Goal: Information Seeking & Learning: Find specific page/section

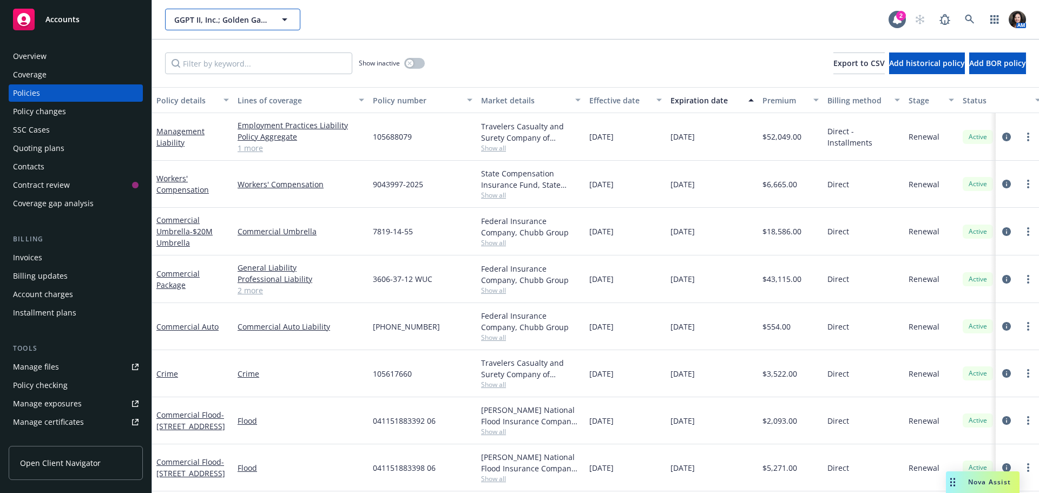
click at [276, 18] on button "GGPT II, Inc.; Golden Gate Produce Terminal, Ltd., A [US_STATE] Limited Par" at bounding box center [232, 20] width 135 height 22
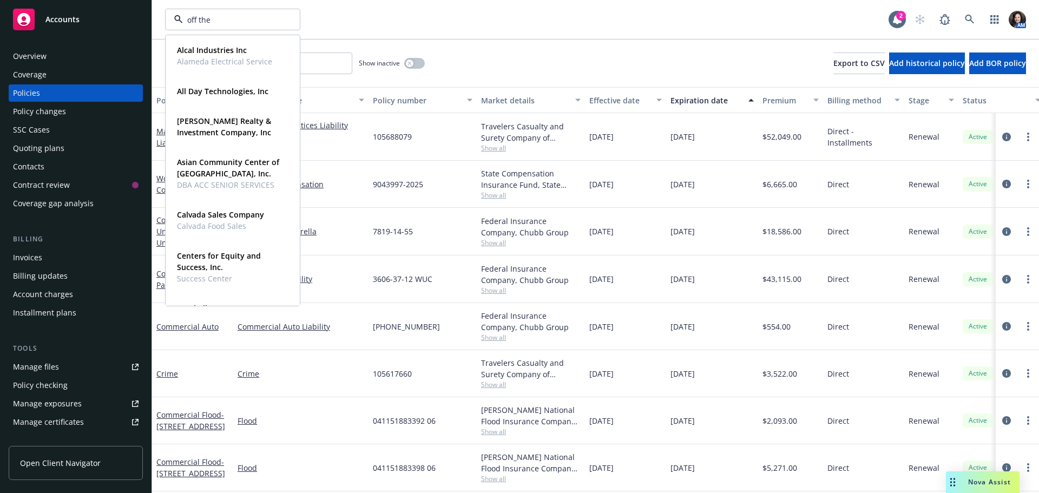
type input "off the"
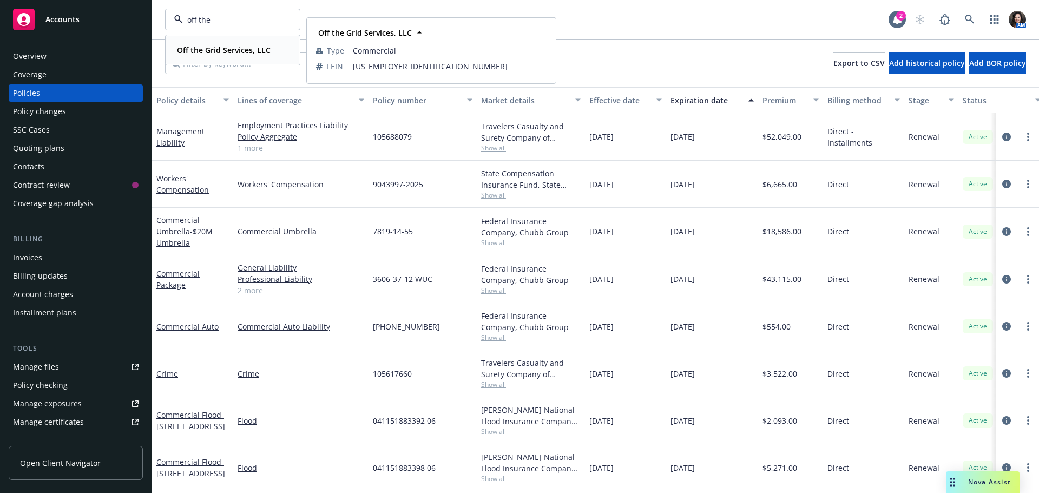
click at [227, 57] on div "Off the Grid Services, LLC" at bounding box center [223, 50] width 100 height 16
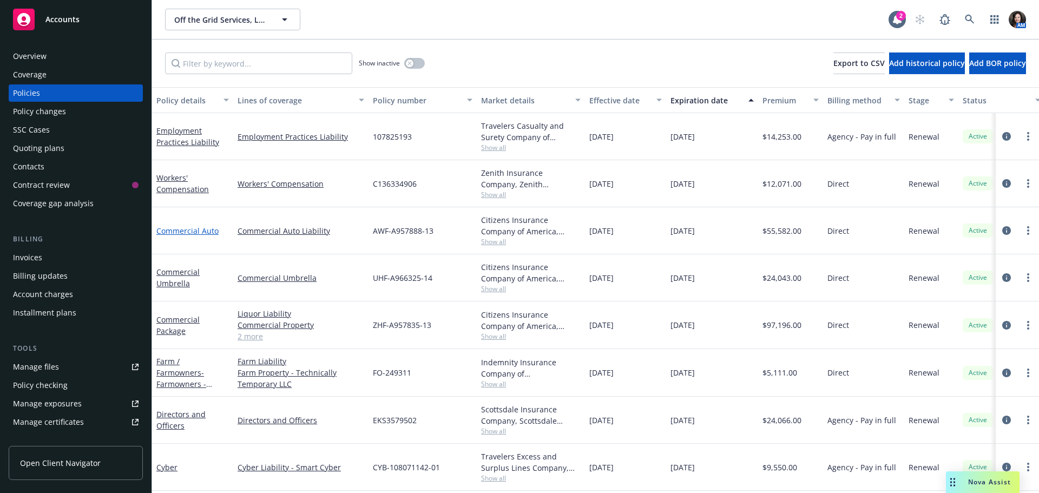
click at [168, 232] on link "Commercial Auto" at bounding box center [187, 231] width 62 height 10
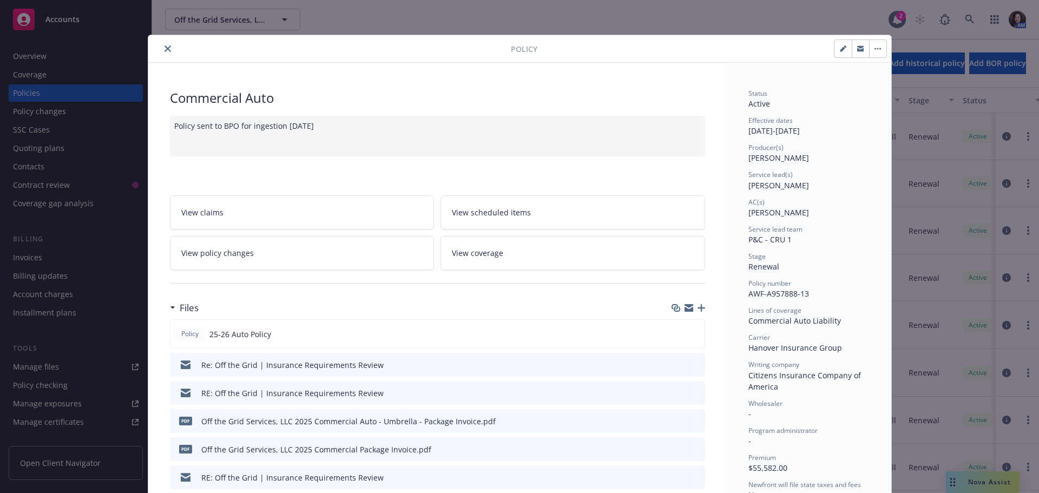
click at [164, 51] on icon "close" at bounding box center [167, 48] width 6 height 6
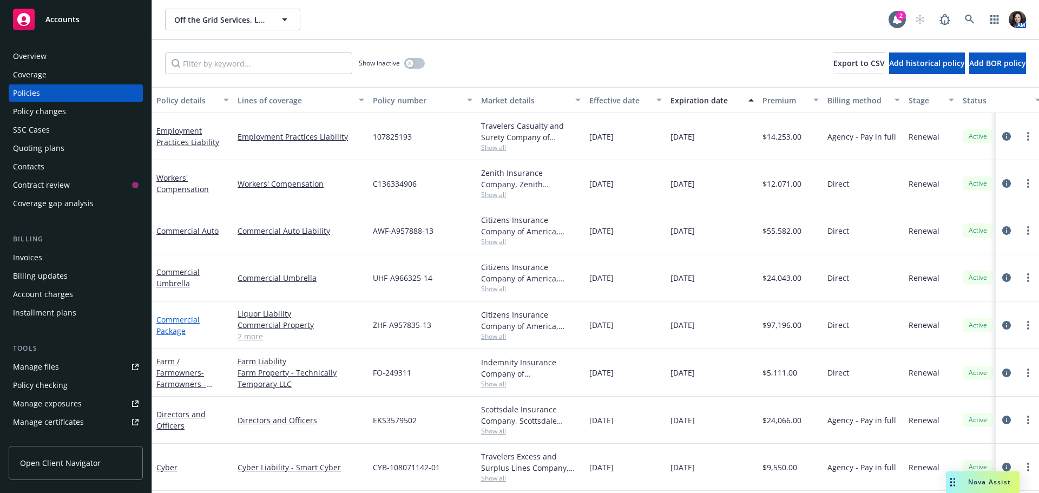
click at [174, 320] on link "Commercial Package" at bounding box center [177, 325] width 43 height 22
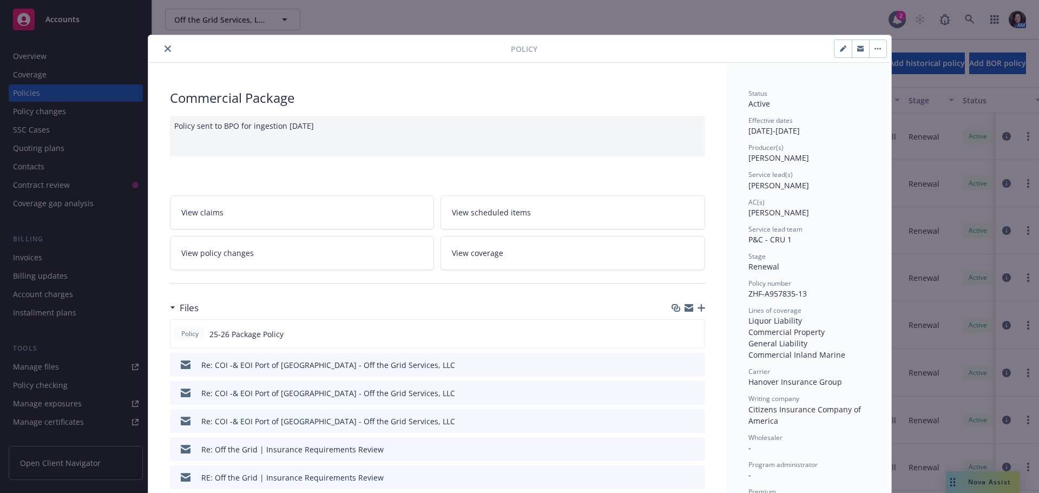
click at [161, 45] on button "close" at bounding box center [167, 48] width 13 height 13
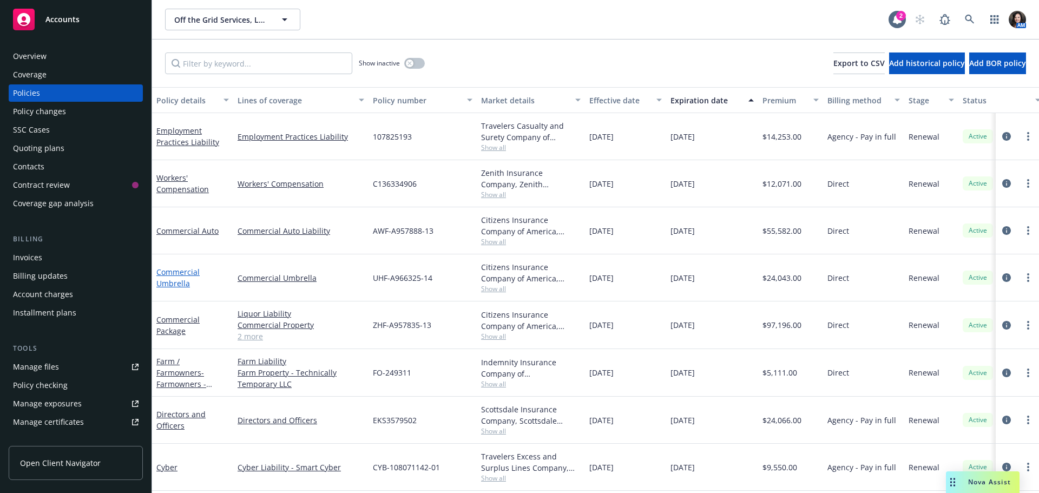
click at [174, 281] on link "Commercial Umbrella" at bounding box center [177, 278] width 43 height 22
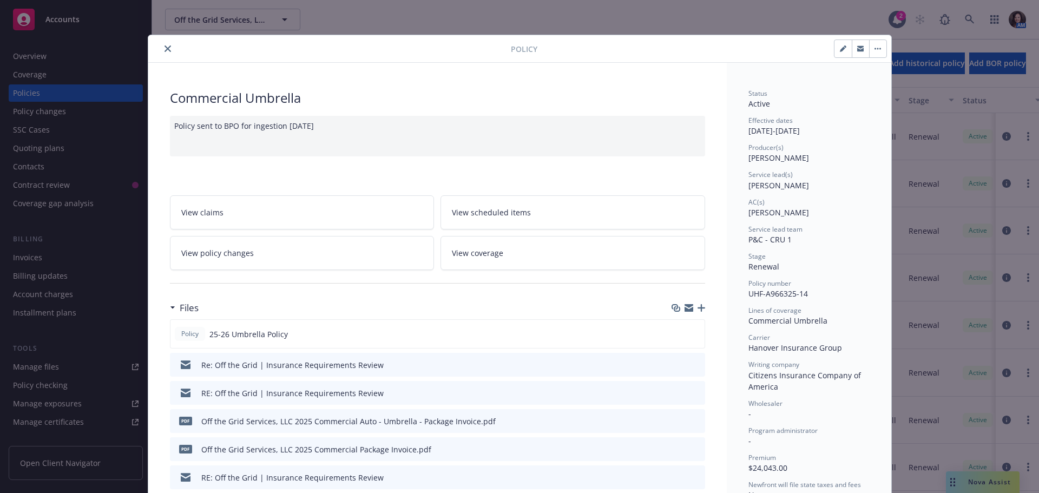
click at [161, 50] on button "close" at bounding box center [167, 48] width 13 height 13
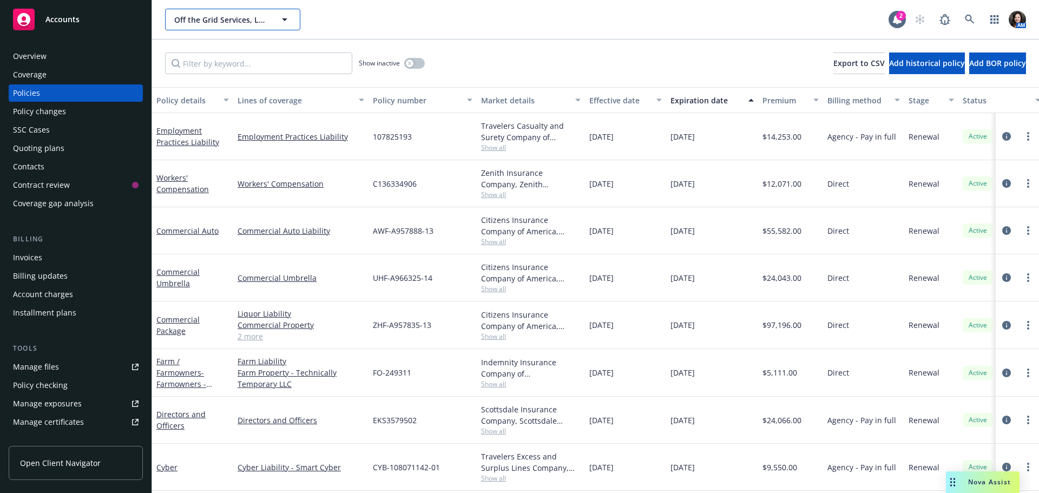
click at [248, 16] on span "Off the Grid Services, LLC" at bounding box center [221, 19] width 94 height 11
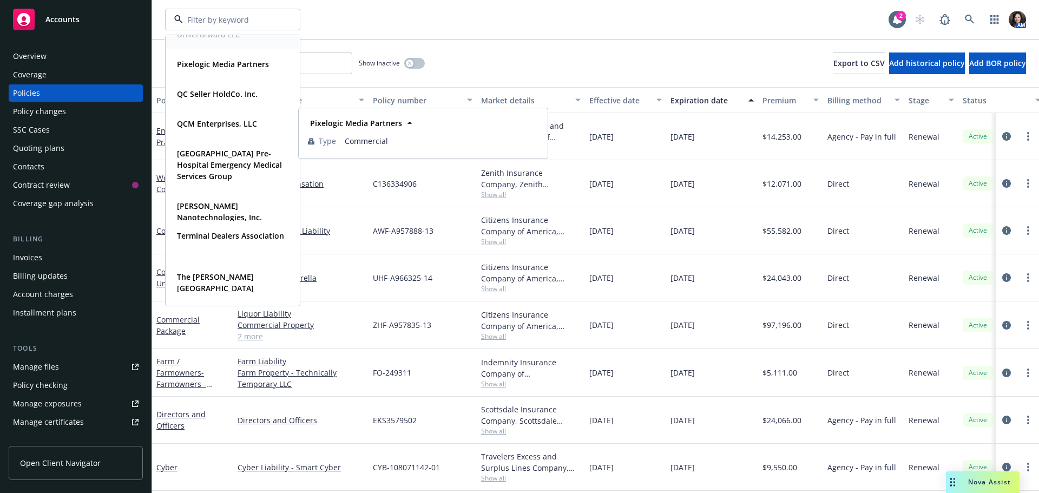
scroll to position [1142, 0]
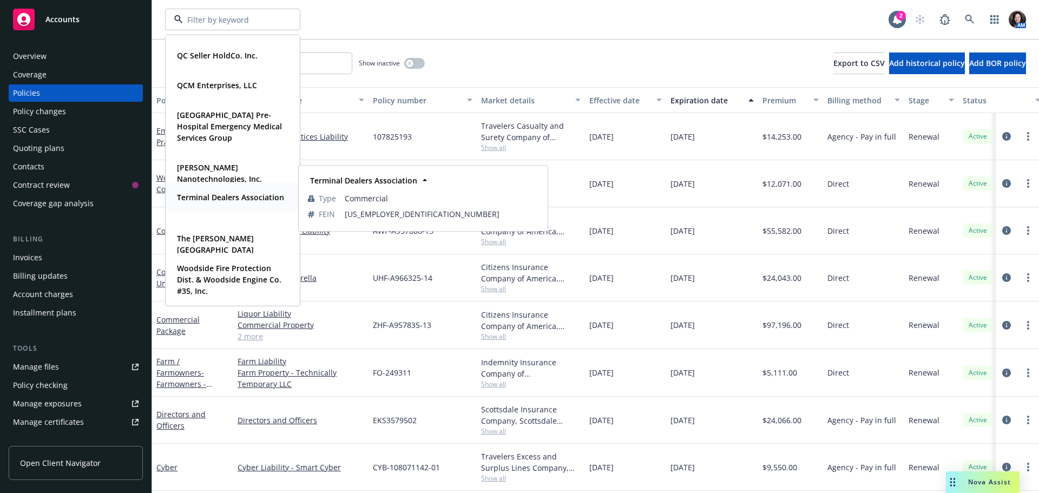
click at [218, 183] on div "Terminal Dealers Association Type Commercial FEIN 82-0732639" at bounding box center [232, 197] width 133 height 29
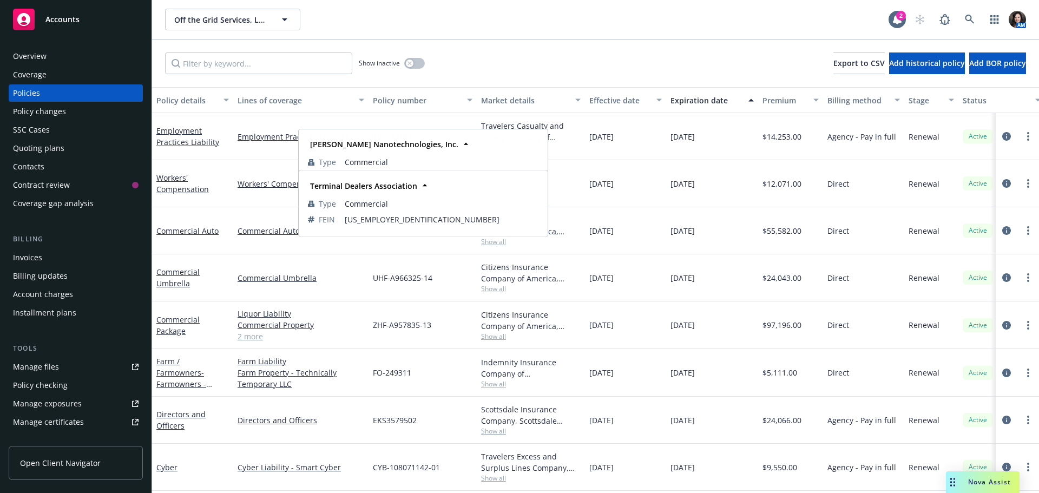
type input "Off the Grid Services, LLC"
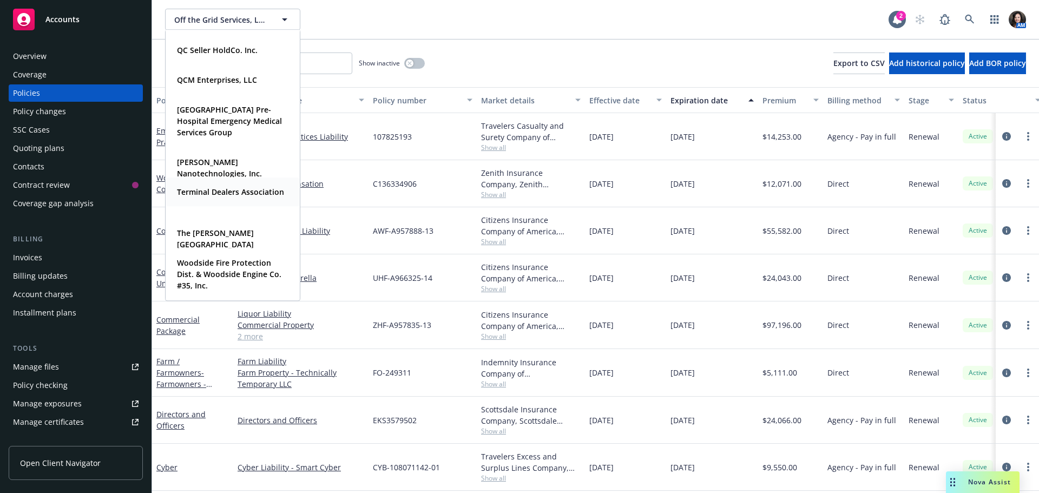
type input "Terminal Dealers Association"
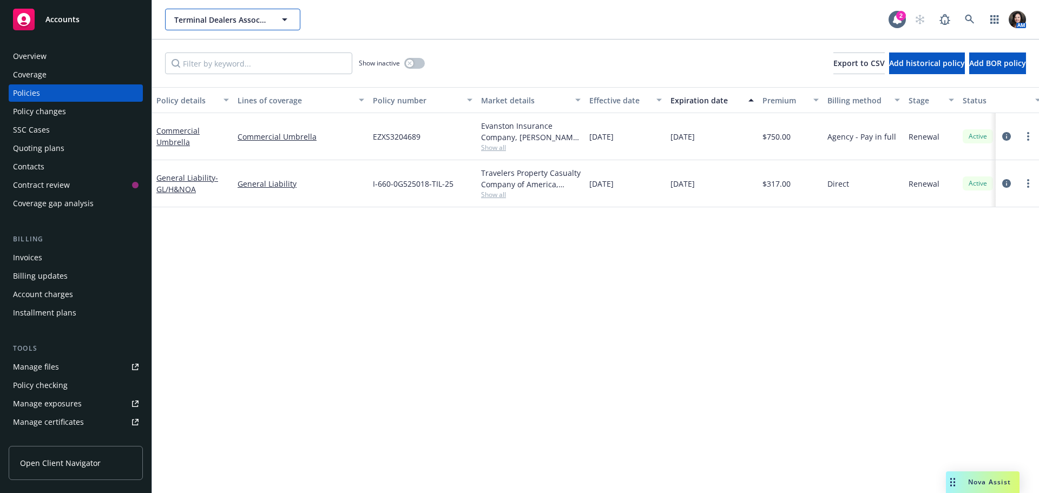
click at [238, 21] on span "Terminal Dealers Association" at bounding box center [221, 19] width 94 height 11
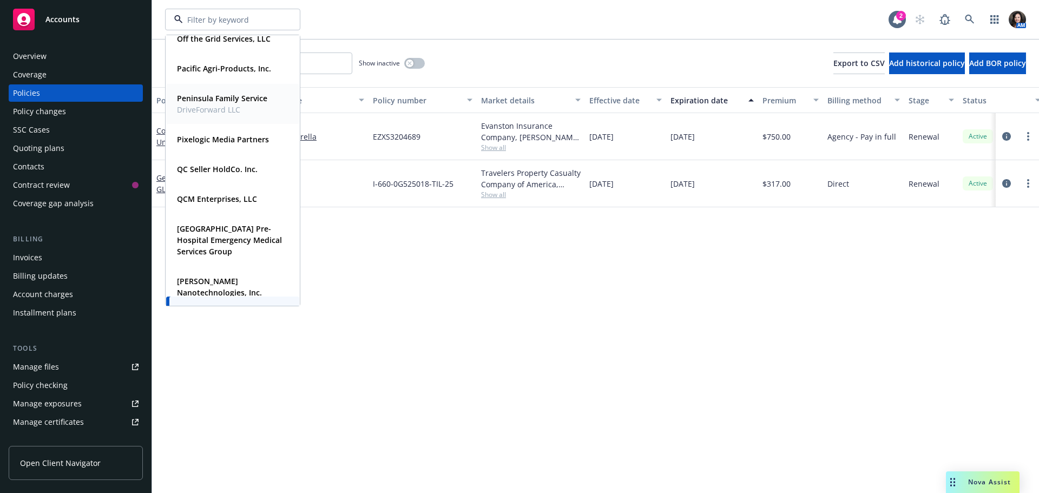
scroll to position [1082, 0]
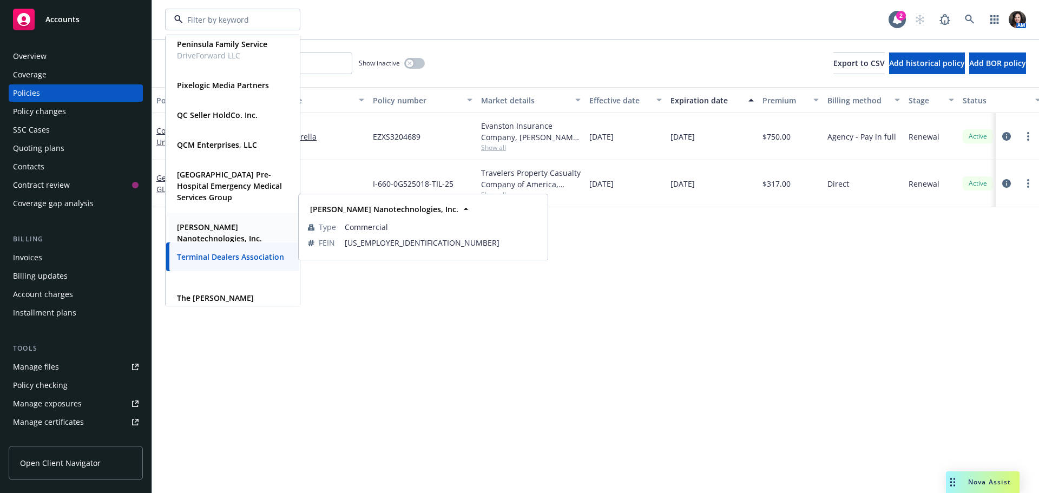
click at [210, 228] on strong "Sila Nanotechnologies, Inc." at bounding box center [219, 233] width 85 height 22
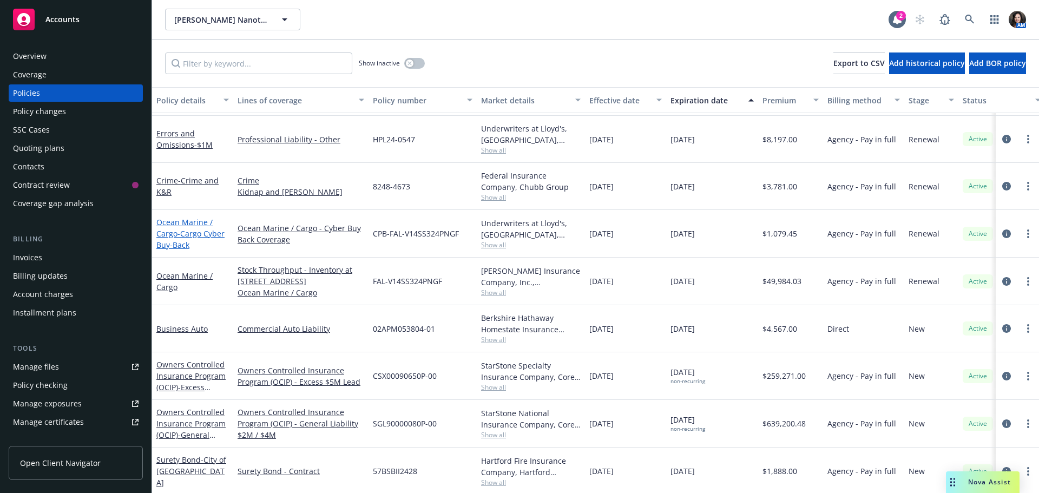
scroll to position [703, 0]
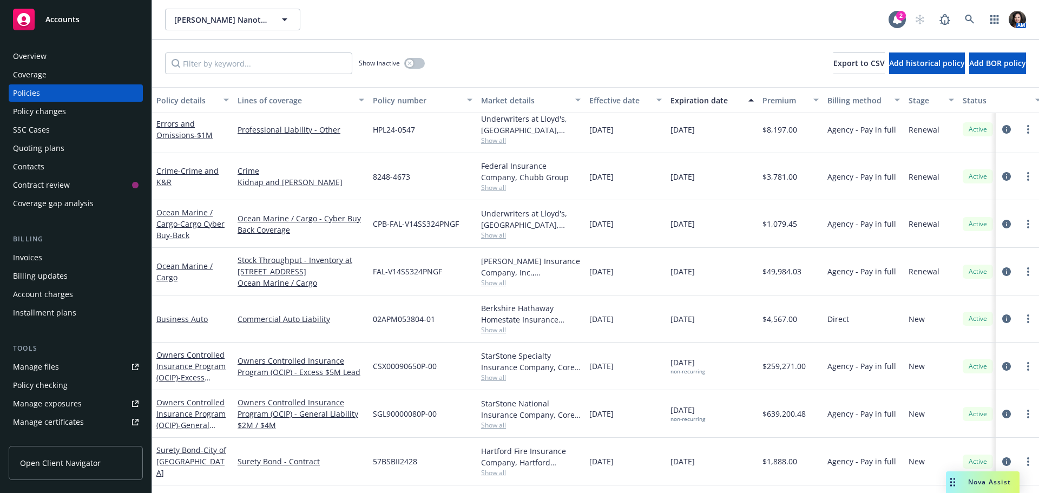
click at [170, 336] on div "Business Auto" at bounding box center [192, 318] width 81 height 47
click at [171, 324] on link "Business Auto" at bounding box center [181, 319] width 51 height 10
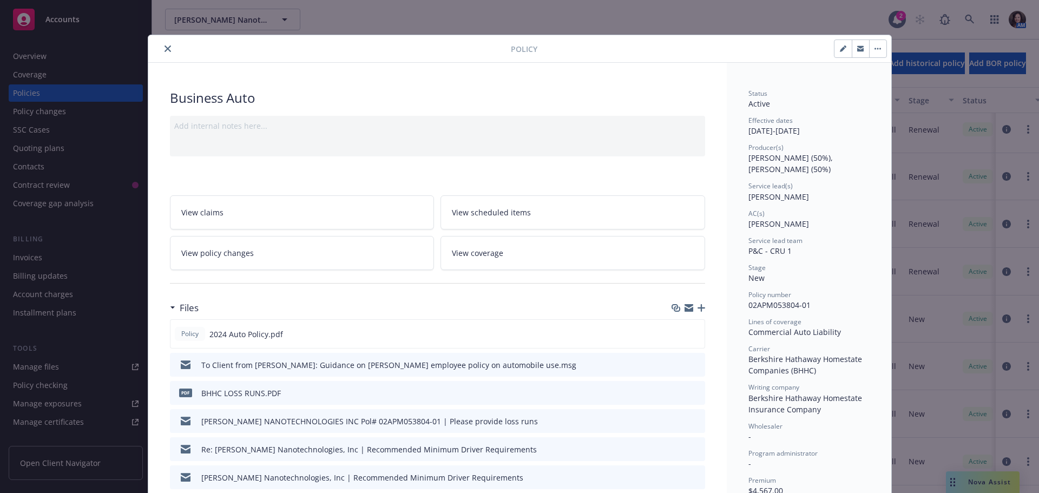
click at [163, 53] on button "close" at bounding box center [167, 48] width 13 height 13
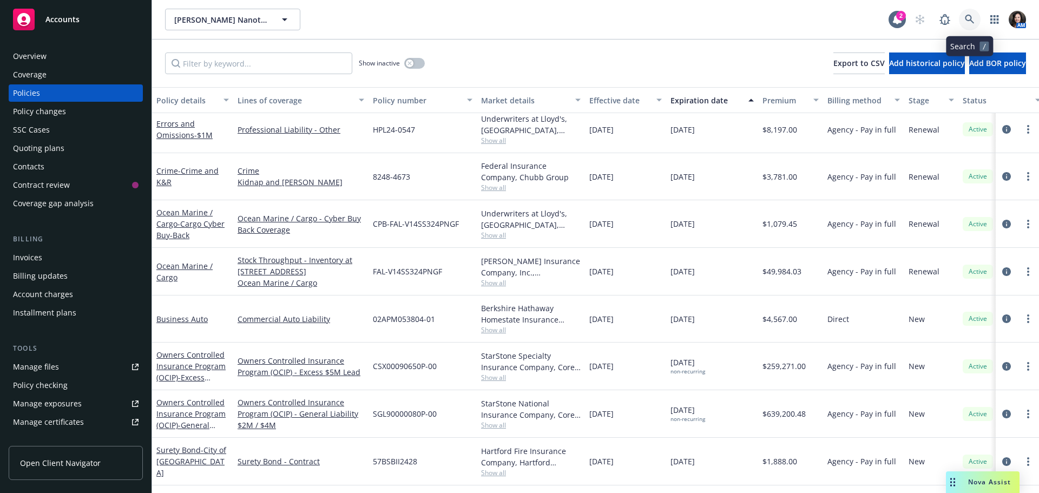
click at [972, 20] on icon at bounding box center [970, 20] width 10 height 10
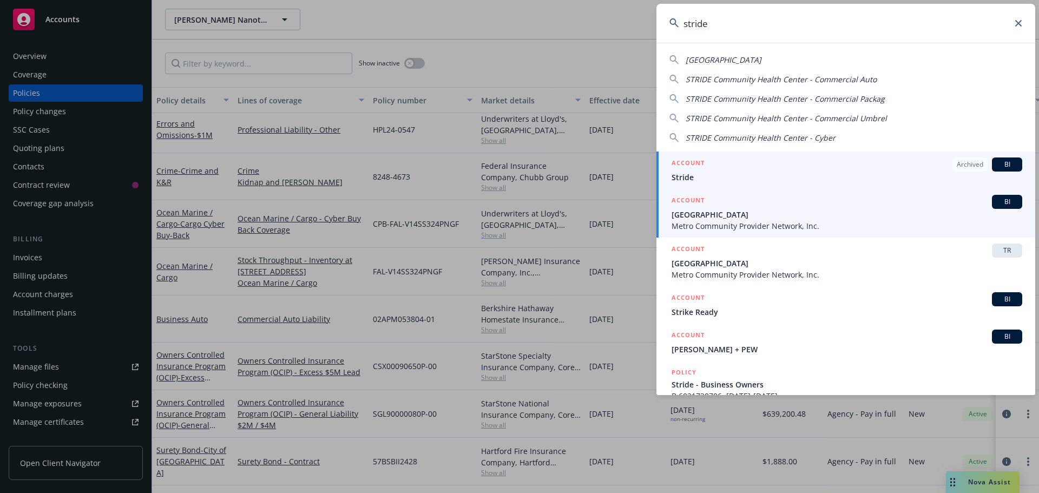
type input "stride"
click at [874, 222] on span "Metro Community Provider Network, Inc." at bounding box center [846, 225] width 351 height 11
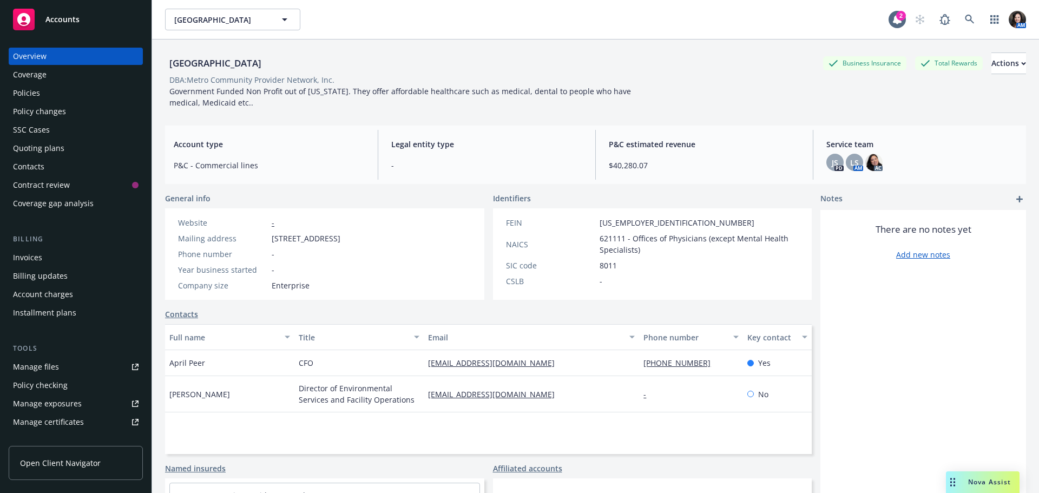
click at [48, 89] on div "Policies" at bounding box center [76, 92] width 126 height 17
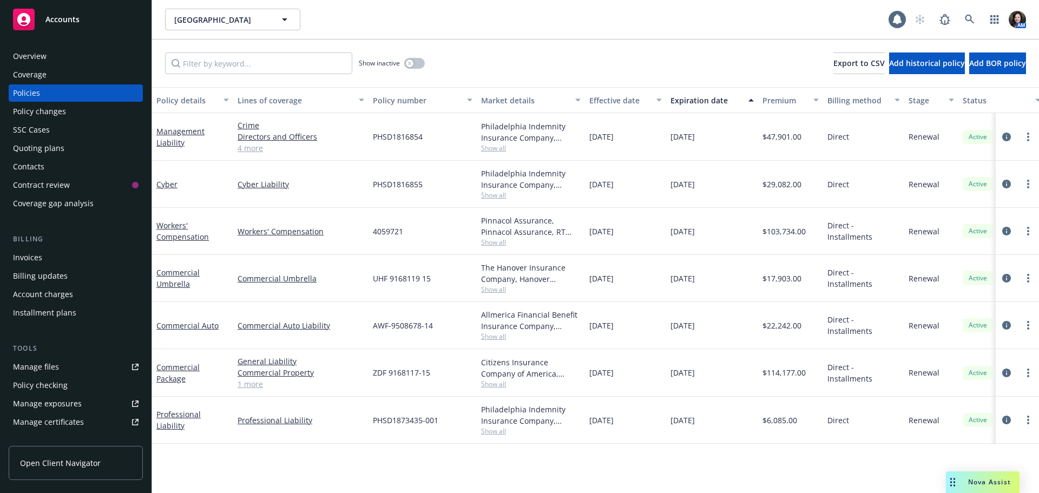
click at [48, 56] on div "Overview" at bounding box center [76, 56] width 126 height 17
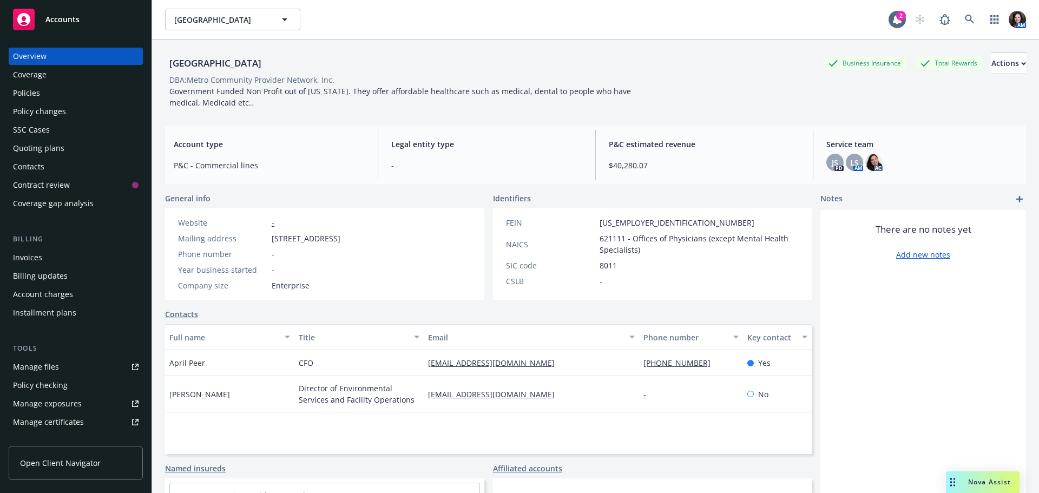
click at [43, 94] on div "Policies" at bounding box center [76, 92] width 126 height 17
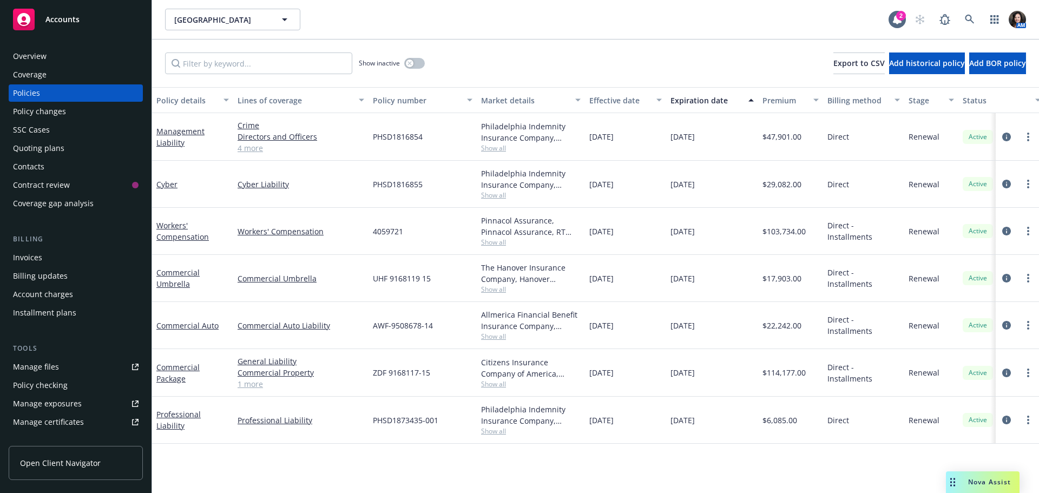
click at [50, 259] on div "Invoices" at bounding box center [76, 257] width 126 height 17
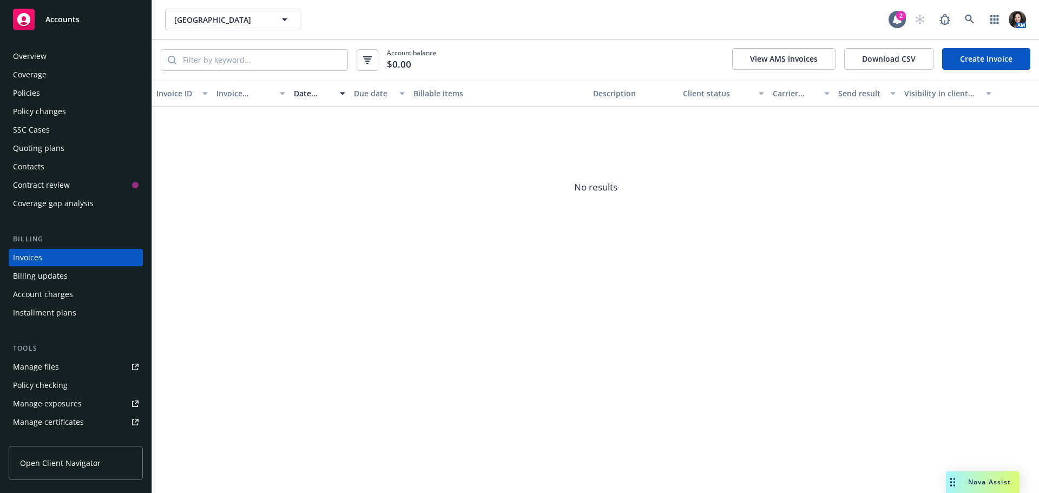
click at [60, 94] on div "Policies" at bounding box center [76, 92] width 126 height 17
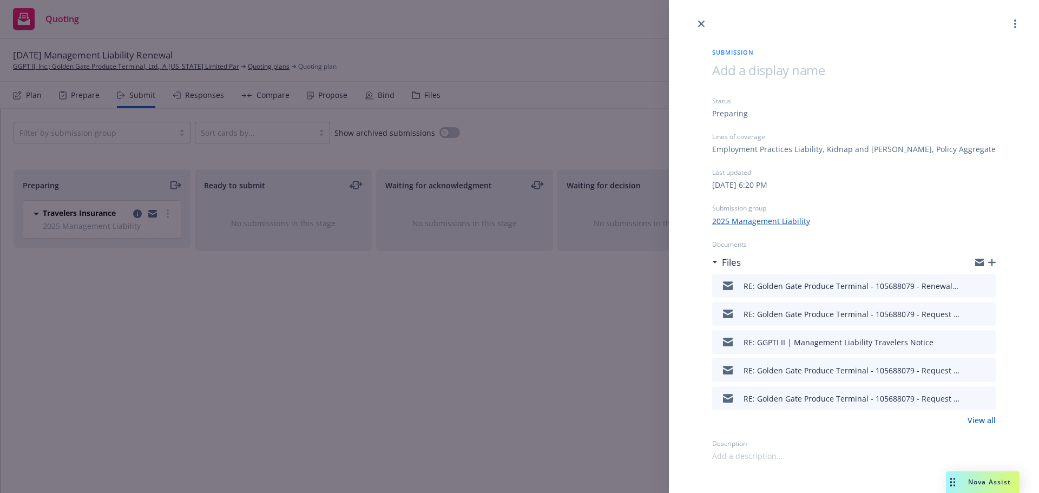
drag, startPoint x: 701, startPoint y: 21, endPoint x: 631, endPoint y: 1, distance: 72.1
click at [697, 19] on link "close" at bounding box center [701, 23] width 13 height 13
